Goal: Find specific page/section: Find specific page/section

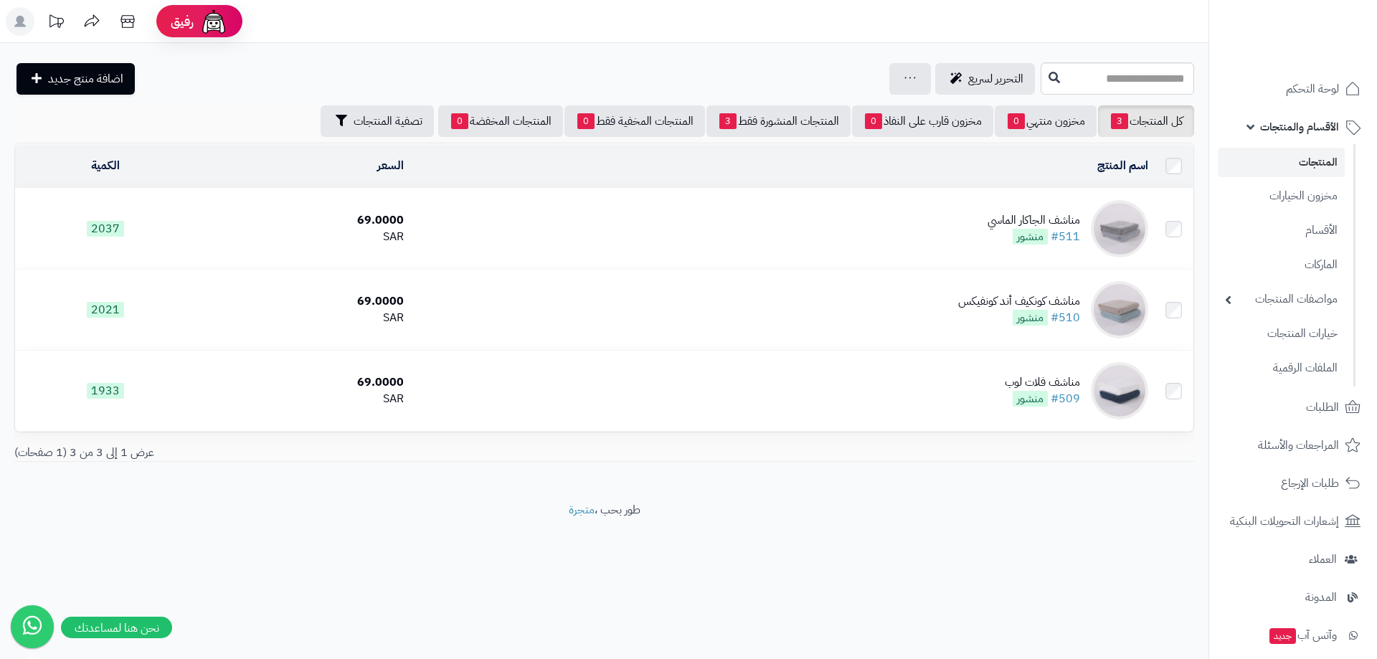
click at [1321, 158] on link "المنتجات" at bounding box center [1280, 162] width 127 height 29
click at [122, 27] on icon at bounding box center [127, 21] width 14 height 13
click at [1312, 158] on link "المنتجات" at bounding box center [1280, 162] width 127 height 29
click at [126, 22] on icon at bounding box center [127, 21] width 14 height 13
